Goal: Navigation & Orientation: Understand site structure

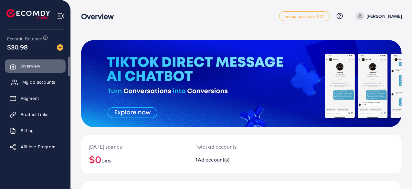
click at [33, 81] on span "My ad accounts" at bounding box center [38, 82] width 33 height 6
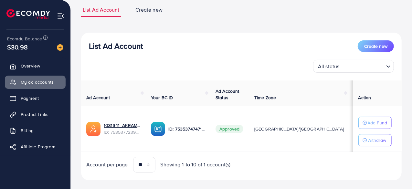
scroll to position [55, 0]
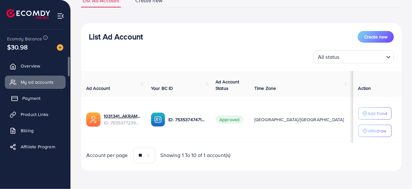
click at [31, 99] on span "Payment" at bounding box center [31, 98] width 18 height 6
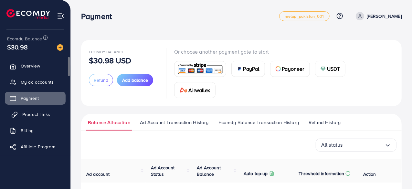
click at [39, 113] on span "Product Links" at bounding box center [36, 114] width 28 height 6
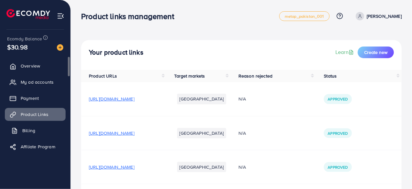
click at [38, 127] on link "Billing" at bounding box center [35, 130] width 61 height 13
